Goal: Find specific page/section: Find specific page/section

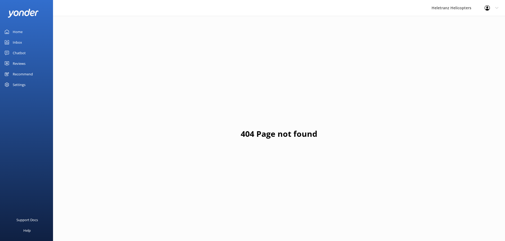
click at [31, 63] on link "Reviews" at bounding box center [26, 63] width 53 height 11
